Goal: Information Seeking & Learning: Learn about a topic

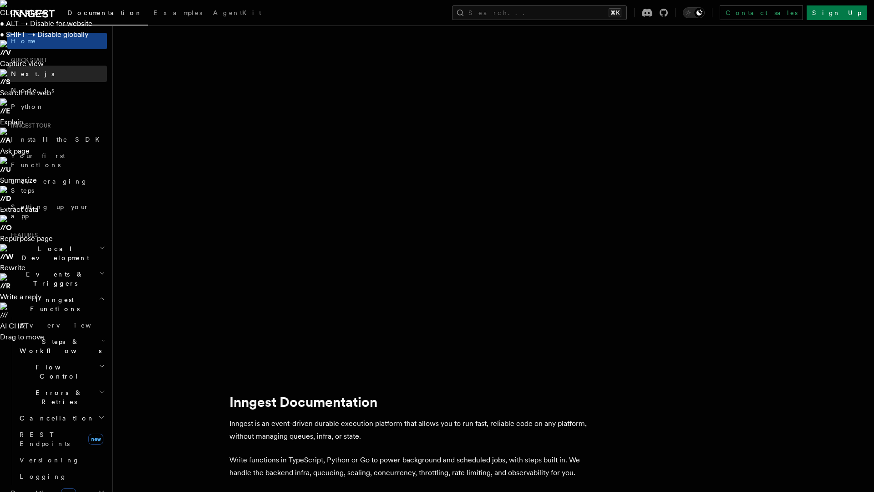
click at [46, 73] on link "Next.js" at bounding box center [57, 74] width 100 height 16
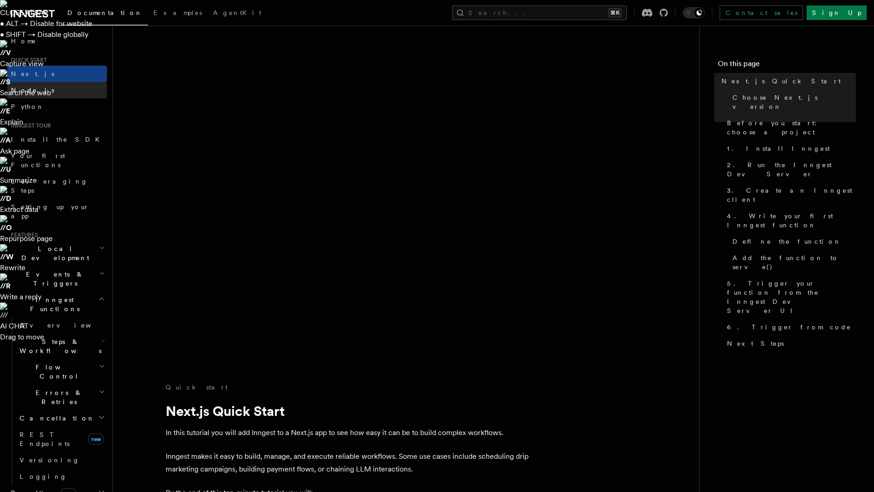
click at [46, 90] on link "Node.js" at bounding box center [57, 90] width 100 height 16
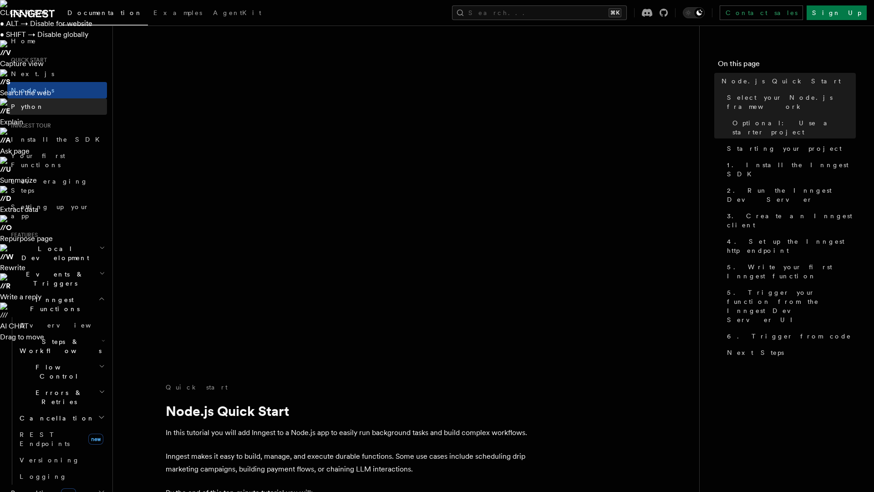
click at [46, 105] on link "Python" at bounding box center [57, 106] width 100 height 16
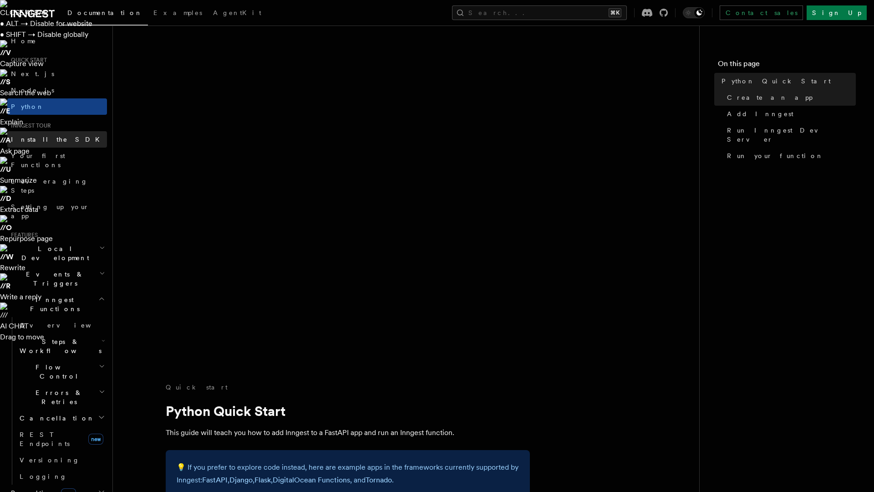
scroll to position [16, 0]
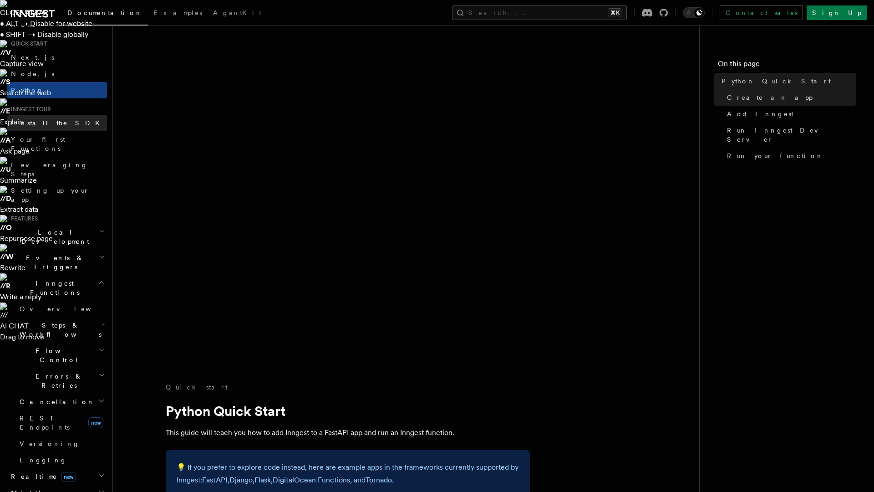
click at [58, 121] on link "Install the SDK" at bounding box center [57, 123] width 100 height 16
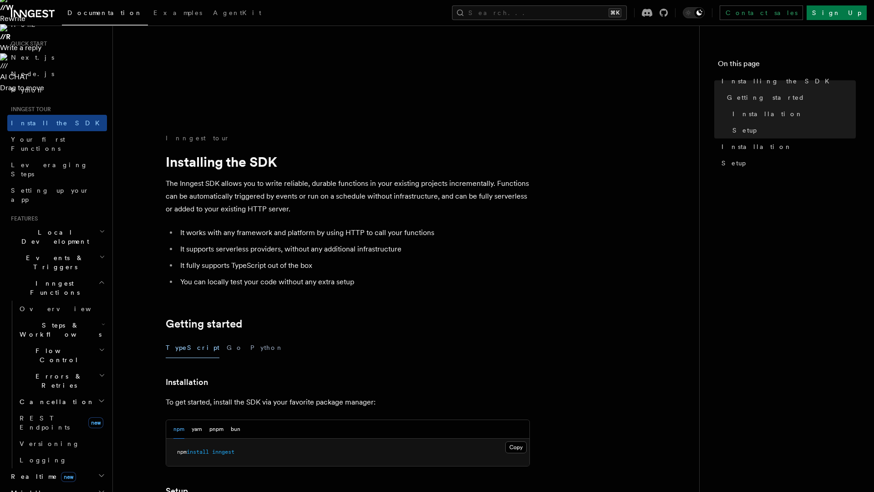
scroll to position [265, 0]
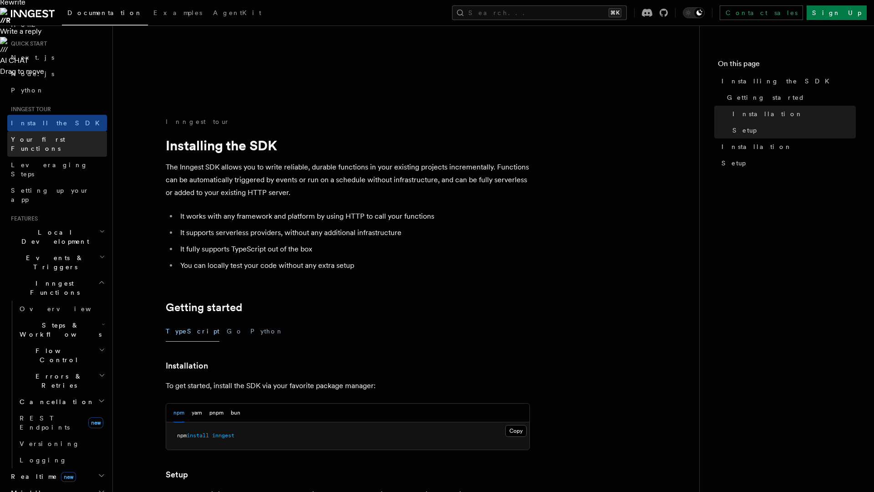
click at [44, 144] on link "Your first Functions" at bounding box center [57, 143] width 100 height 25
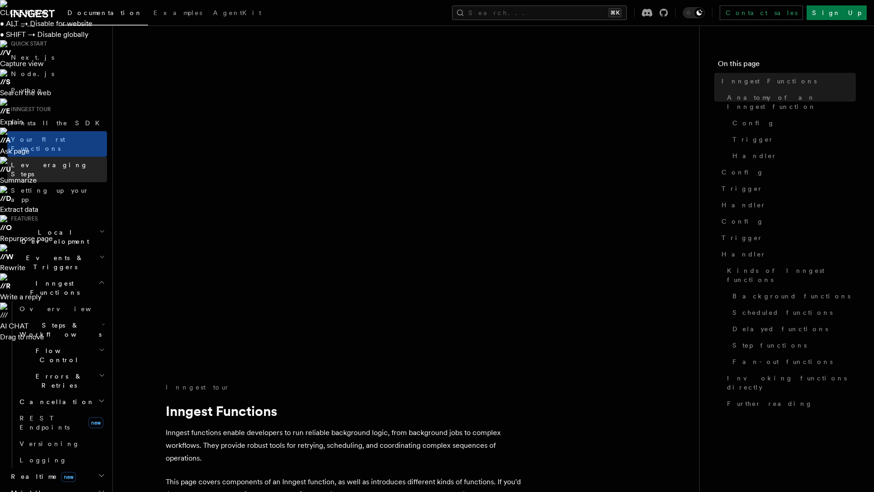
click at [44, 161] on span "Leveraging Steps" at bounding box center [49, 169] width 77 height 16
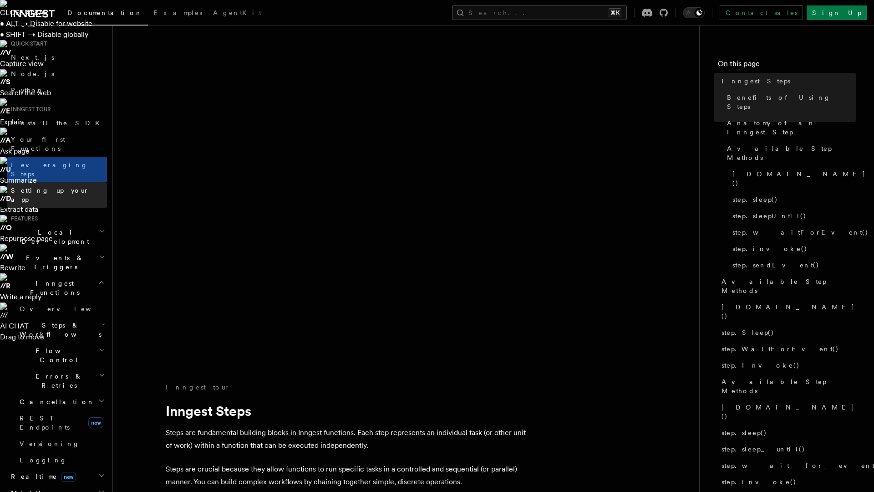
click at [46, 186] on span "Setting up your app" at bounding box center [59, 195] width 96 height 18
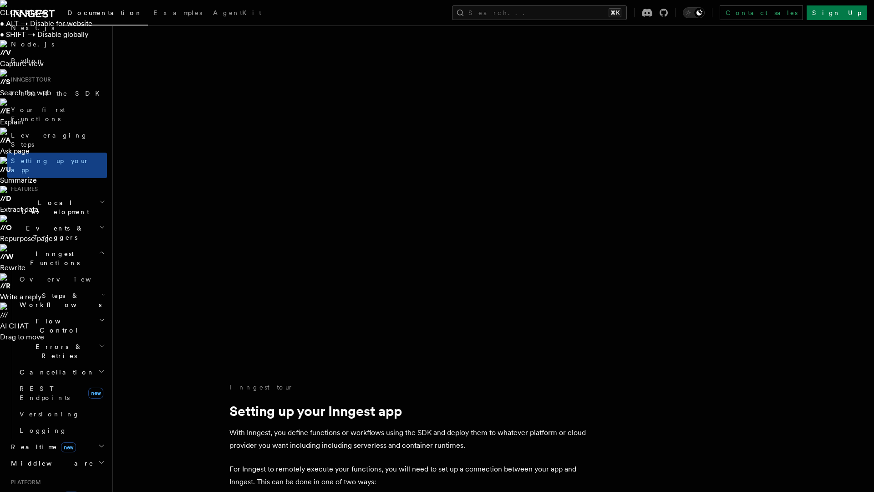
scroll to position [94, 0]
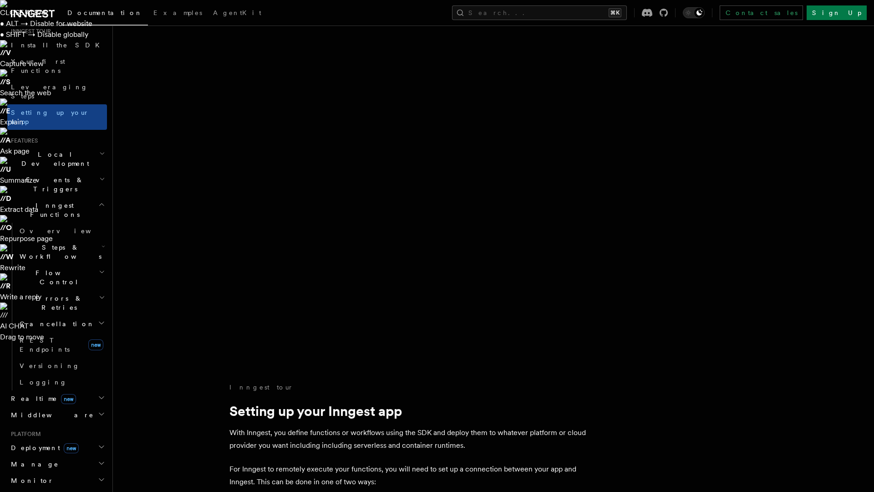
click at [48, 150] on span "Local Development" at bounding box center [53, 159] width 92 height 18
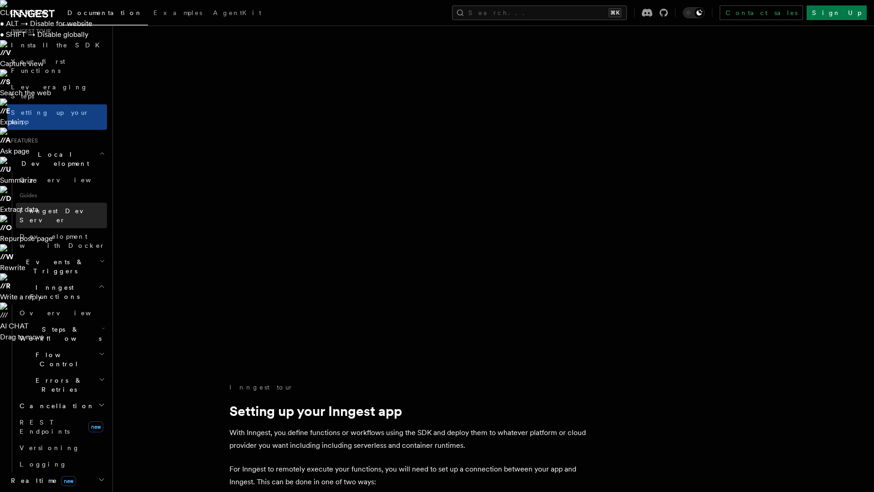
scroll to position [185, 0]
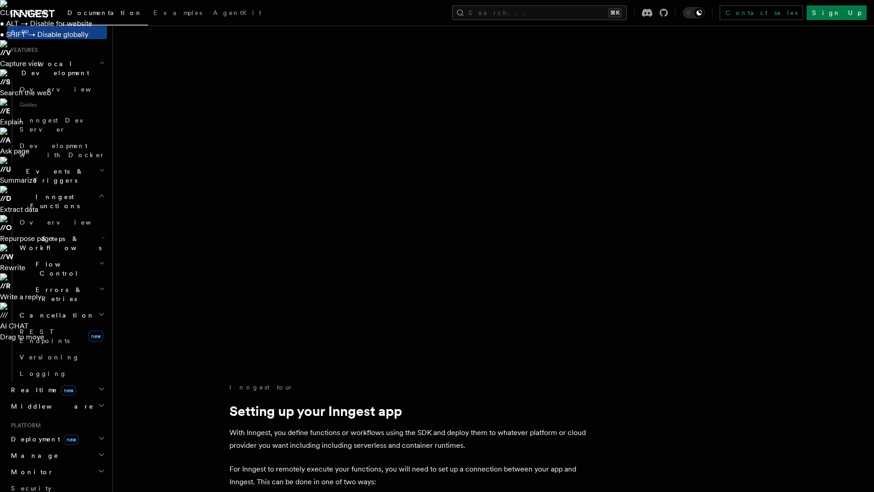
click at [66, 163] on h2 "Events & Triggers" at bounding box center [57, 175] width 100 height 25
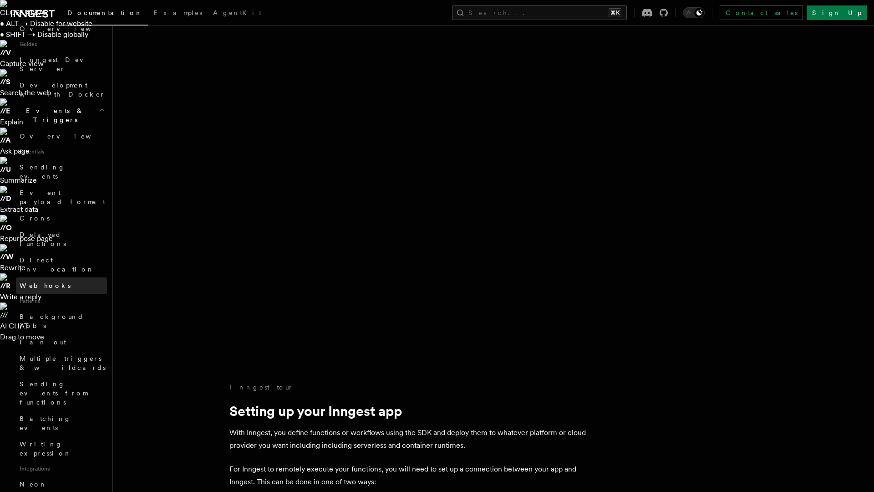
scroll to position [259, 0]
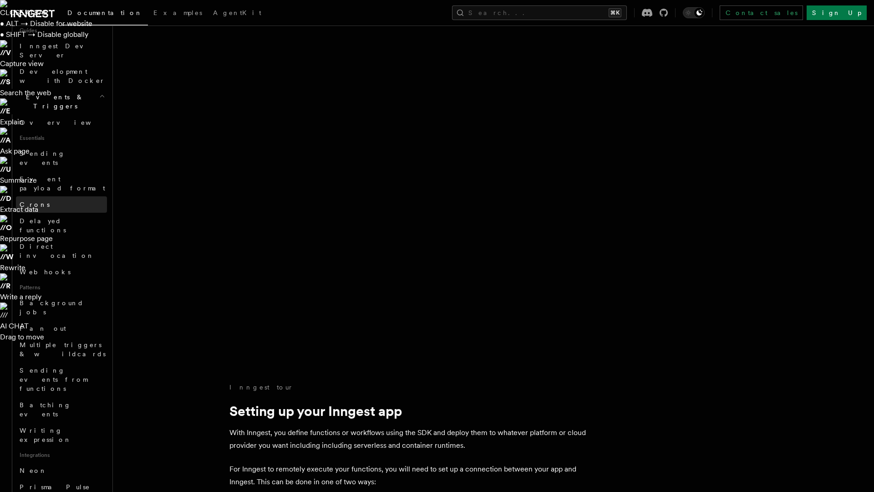
click at [58, 196] on link "Crons" at bounding box center [61, 204] width 91 height 16
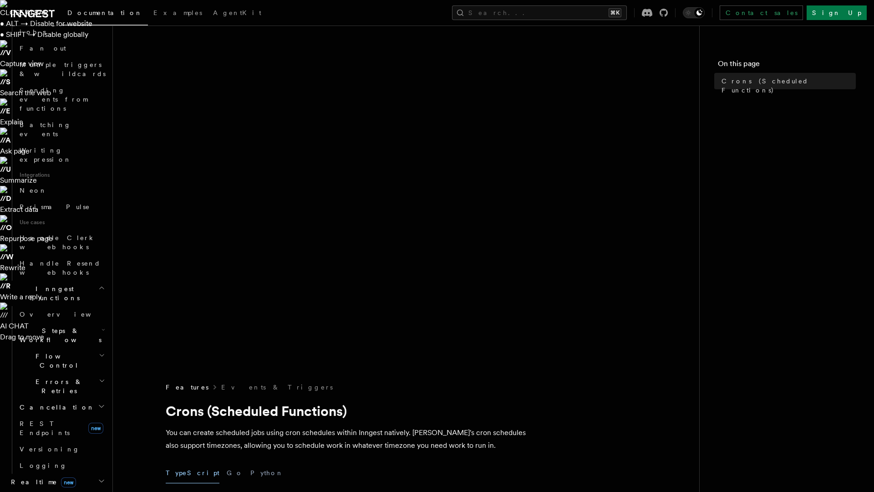
click at [59, 326] on span "Steps & Workflows" at bounding box center [59, 335] width 86 height 18
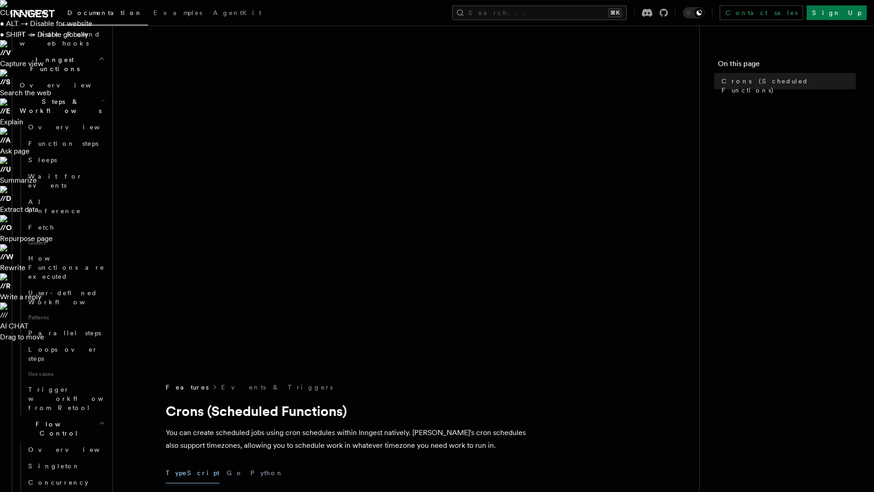
scroll to position [687, 0]
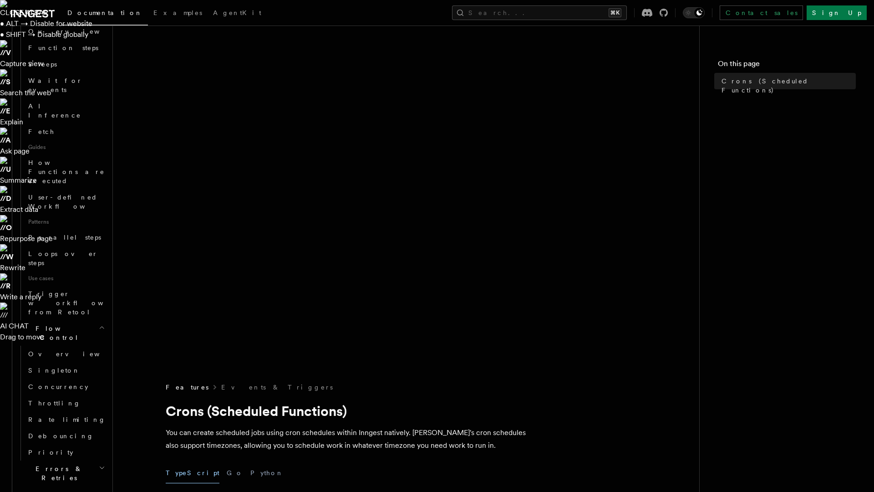
click at [61, 464] on span "Errors & Retries" at bounding box center [57, 473] width 83 height 18
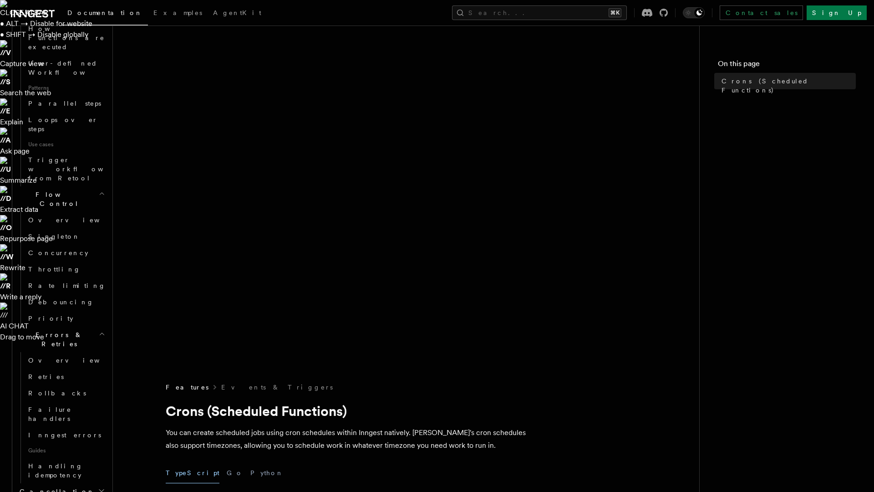
scroll to position [917, 0]
click at [60, 481] on h2 "Cancellation" at bounding box center [61, 489] width 91 height 16
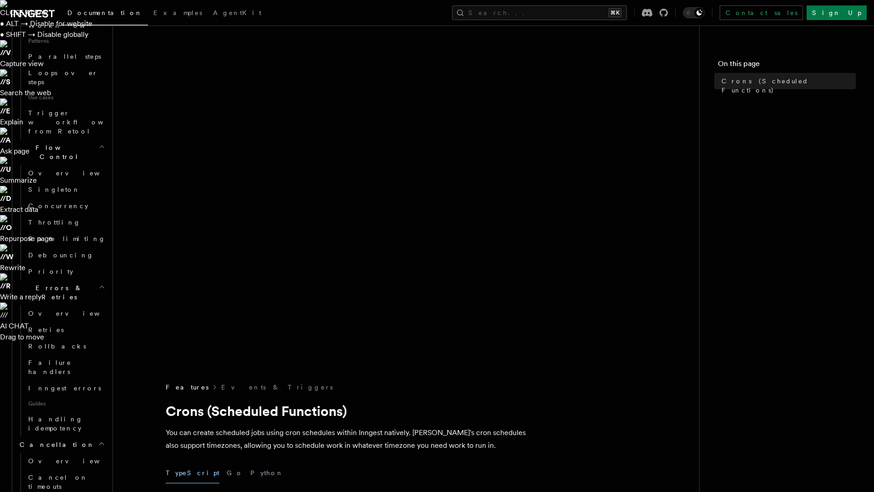
scroll to position [1027, 0]
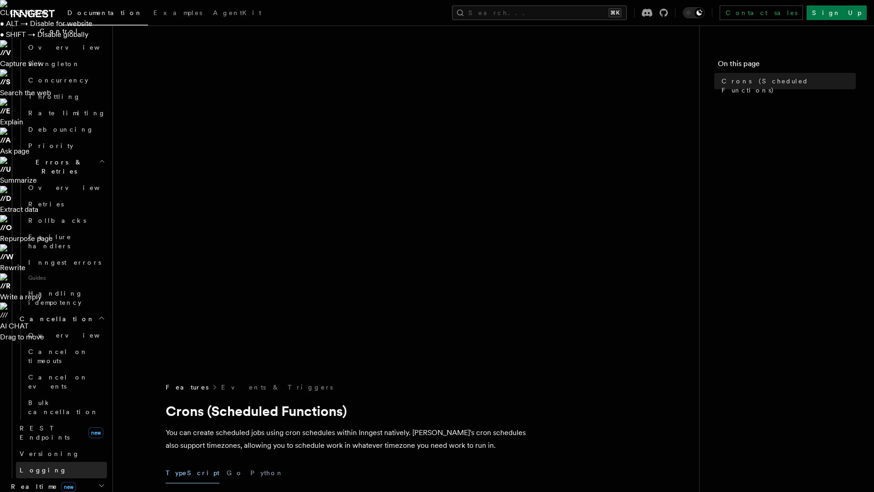
scroll to position [1136, 0]
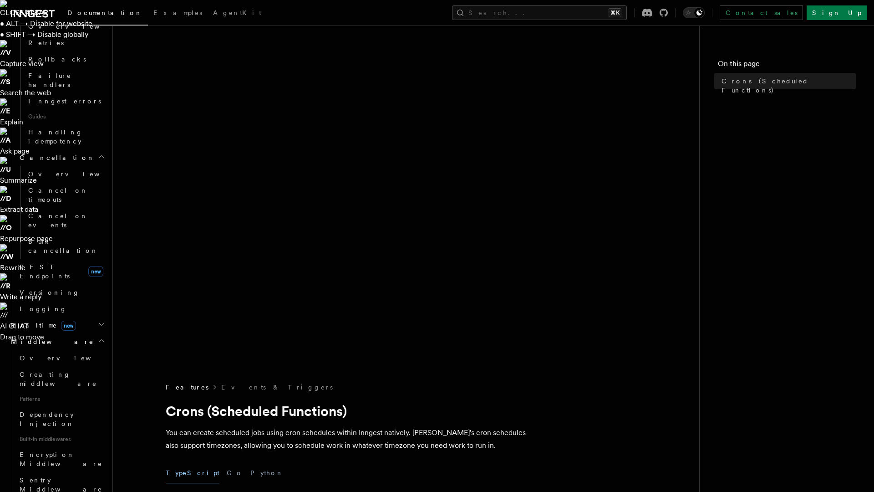
scroll to position [1285, 0]
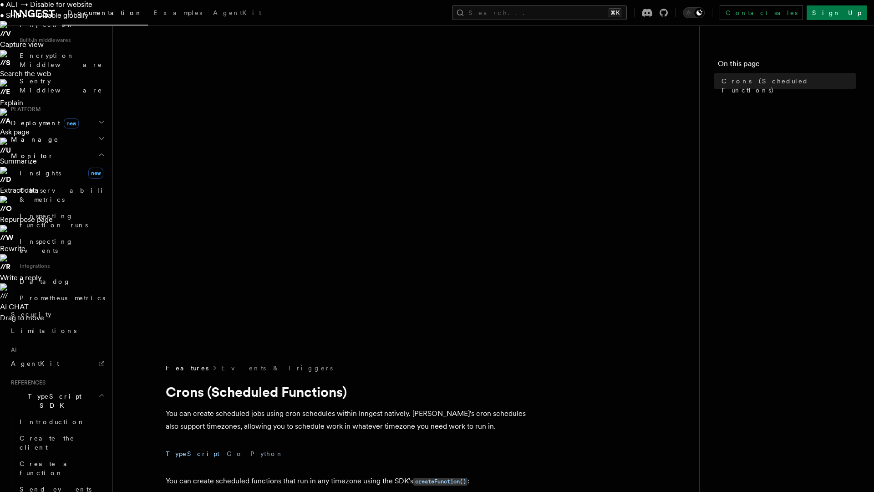
scroll to position [0, 0]
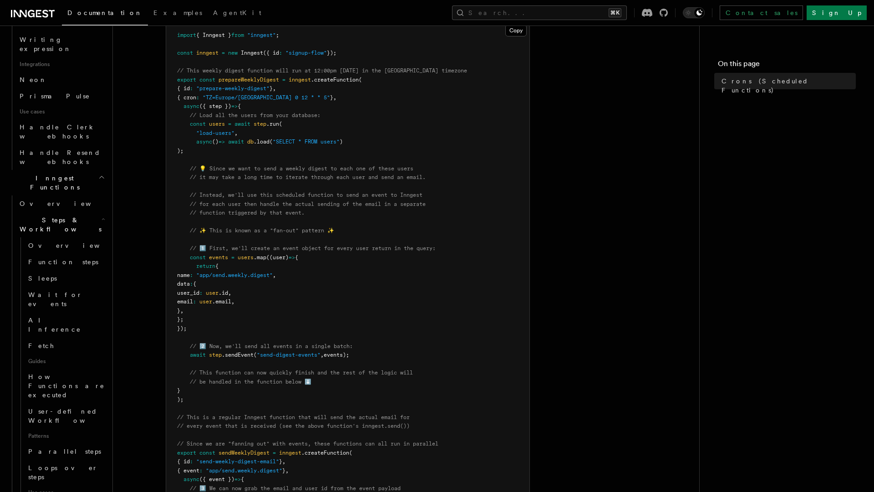
scroll to position [507, 0]
